Goal: Task Accomplishment & Management: Manage account settings

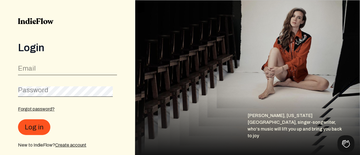
click at [61, 64] on div "Email" at bounding box center [67, 68] width 99 height 13
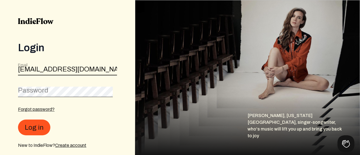
type input "[EMAIL_ADDRESS][DOMAIN_NAME]"
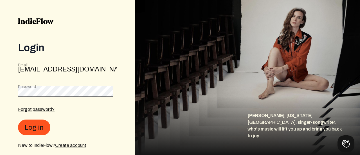
click at [18, 120] on button "Log in" at bounding box center [34, 128] width 32 height 16
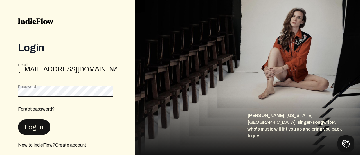
click at [38, 128] on button "Log in" at bounding box center [34, 127] width 32 height 16
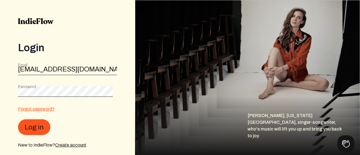
click at [43, 110] on link "Forgot password?" at bounding box center [36, 109] width 37 height 5
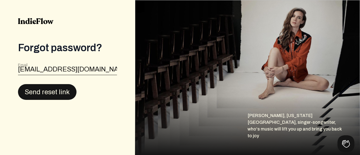
click at [58, 89] on button "Send reset link" at bounding box center [47, 92] width 59 height 16
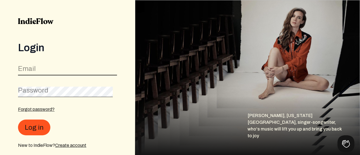
click at [47, 68] on input "email" at bounding box center [67, 70] width 99 height 11
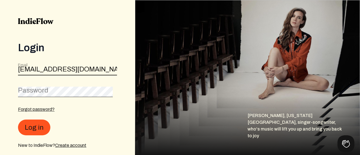
type input "[EMAIL_ADDRESS][DOMAIN_NAME]"
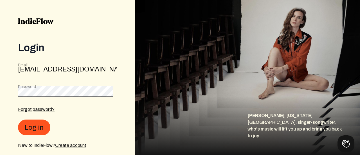
click at [18, 120] on button "Log in" at bounding box center [34, 128] width 32 height 16
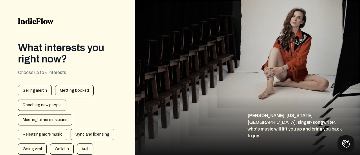
scroll to position [72, 0]
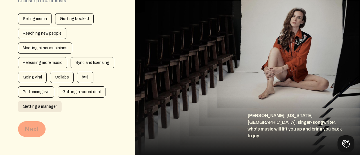
click at [45, 108] on div "Getting a manager" at bounding box center [40, 106] width 44 height 11
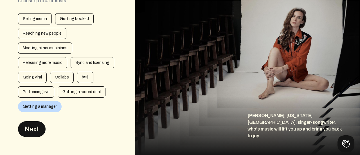
click at [32, 131] on button "Next" at bounding box center [32, 129] width 28 height 16
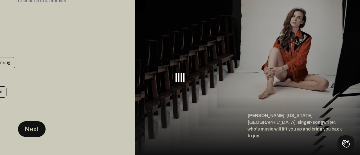
scroll to position [0, 0]
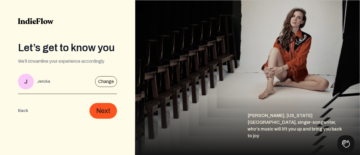
click at [22, 109] on button "Back" at bounding box center [23, 111] width 10 height 16
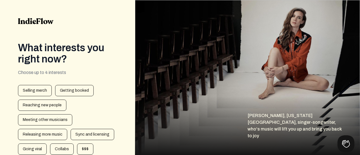
scroll to position [0, 0]
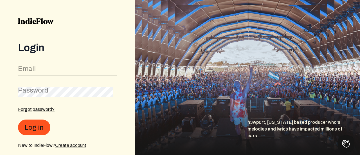
click at [80, 68] on input "email" at bounding box center [67, 70] width 99 height 11
type input "wearearyamusic@gmail.com"
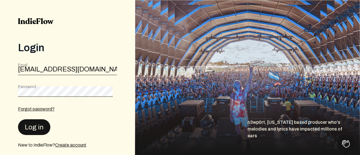
click at [34, 124] on button "Log in" at bounding box center [34, 127] width 32 height 16
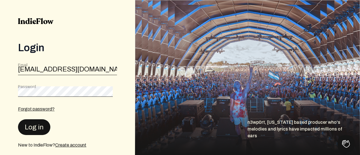
click at [34, 124] on button "Log in" at bounding box center [34, 127] width 32 height 16
click at [35, 124] on button "Log in" at bounding box center [34, 128] width 32 height 16
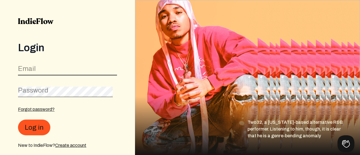
click at [43, 69] on input "email" at bounding box center [67, 70] width 99 height 11
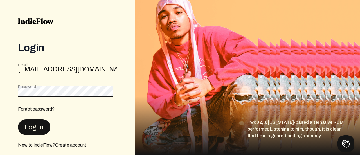
click at [29, 129] on button "Log in" at bounding box center [34, 127] width 32 height 16
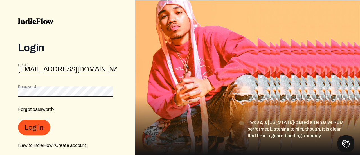
click at [18, 120] on button "Log in" at bounding box center [34, 128] width 32 height 16
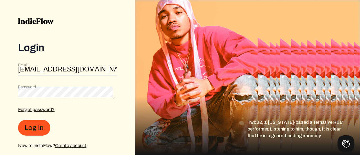
click at [107, 70] on input "wearearyamusic@gmail.com" at bounding box center [67, 70] width 99 height 11
type input "wearearyamusic@gmail.com"
click at [18, 120] on button "Log in" at bounding box center [34, 128] width 32 height 16
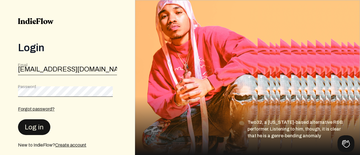
click at [39, 123] on button "Log in" at bounding box center [34, 127] width 32 height 16
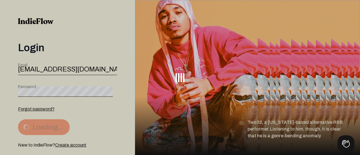
click at [39, 123] on button "Loading..." at bounding box center [44, 127] width 52 height 16
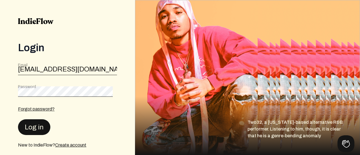
click at [39, 123] on button "Log in" at bounding box center [34, 127] width 32 height 16
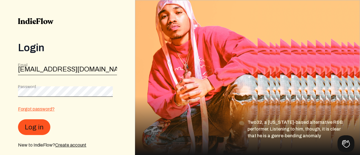
click at [37, 108] on link "Forgot password?" at bounding box center [36, 109] width 37 height 5
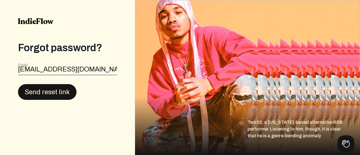
click at [44, 93] on button "Send reset link" at bounding box center [47, 92] width 59 height 16
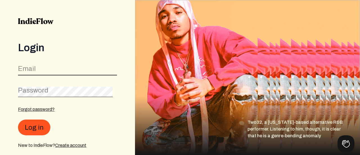
click at [45, 69] on input "email" at bounding box center [67, 70] width 99 height 11
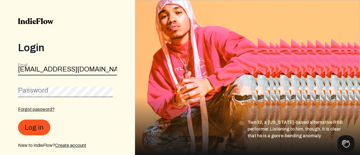
type input "wearearyamusic@gmail.com"
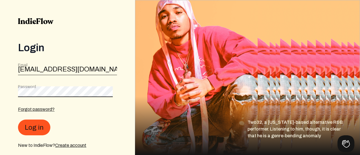
click at [18, 120] on button "Log in" at bounding box center [34, 128] width 32 height 16
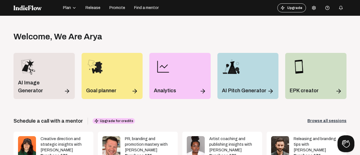
click at [312, 7] on icon at bounding box center [313, 8] width 3 height 4
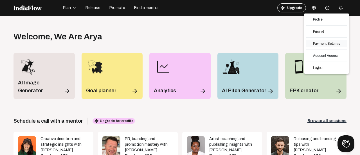
click at [318, 43] on link "Payment Settings" at bounding box center [327, 43] width 41 height 7
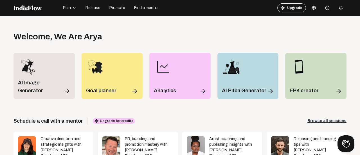
click at [310, 5] on button at bounding box center [314, 7] width 11 height 11
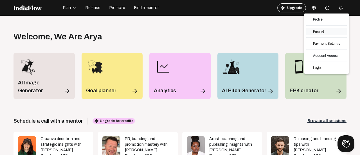
click at [324, 33] on link "Pricing" at bounding box center [327, 31] width 41 height 7
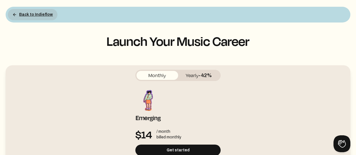
click at [53, 16] on button "Back to Indieflow" at bounding box center [33, 14] width 50 height 11
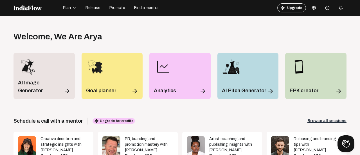
click at [312, 7] on icon at bounding box center [313, 8] width 3 height 4
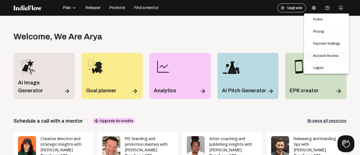
click at [325, 54] on link "Account Access" at bounding box center [327, 55] width 41 height 7
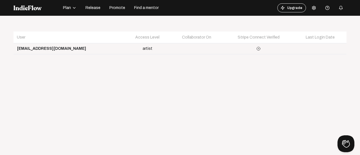
click at [312, 8] on icon at bounding box center [314, 8] width 5 height 5
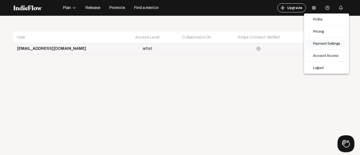
click at [321, 42] on link "Payment Settings" at bounding box center [327, 43] width 41 height 7
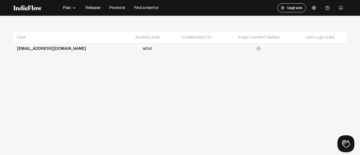
click at [71, 6] on div "button" at bounding box center [74, 8] width 6 height 5
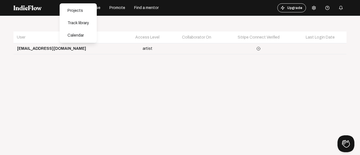
click at [312, 9] on icon at bounding box center [313, 8] width 3 height 4
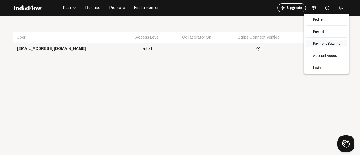
click at [325, 42] on link "Payment Settings" at bounding box center [327, 43] width 41 height 7
